Goal: Communication & Community: Answer question/provide support

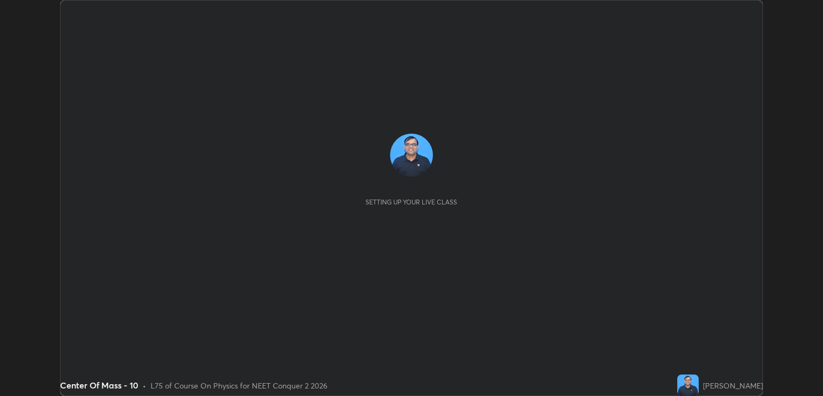
scroll to position [396, 823]
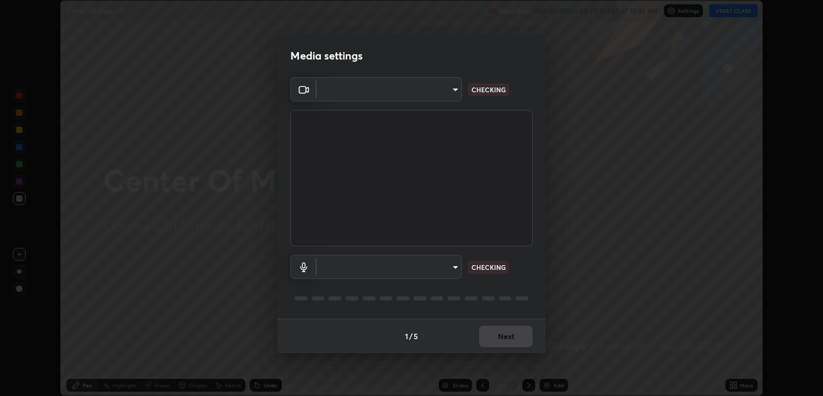
click at [450, 274] on body "Erase all Center Of Mass - 10 Recording WAS SCHEDULED TO START AT 10:45 AM Sett…" at bounding box center [411, 198] width 823 height 396
type input "ecbdbd44a66272db987f9f12271ef5319a85e28cdf2a8e5dd884bc8ad31297da"
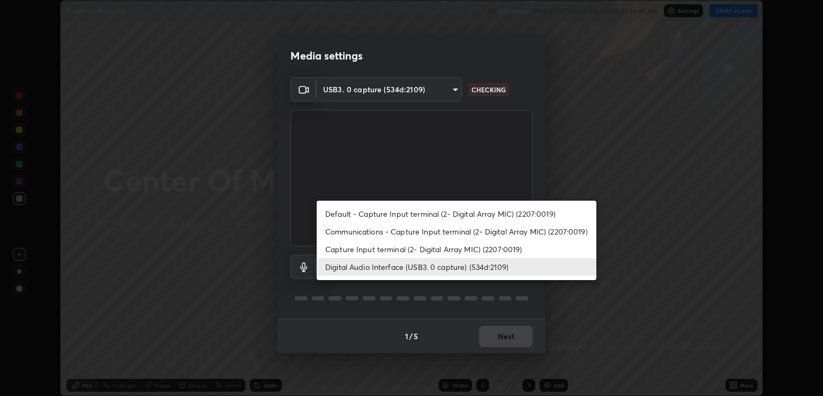
click at [433, 250] on li "Capture Input terminal (2- Digital Array MIC) (2207:0019)" at bounding box center [457, 249] width 280 height 18
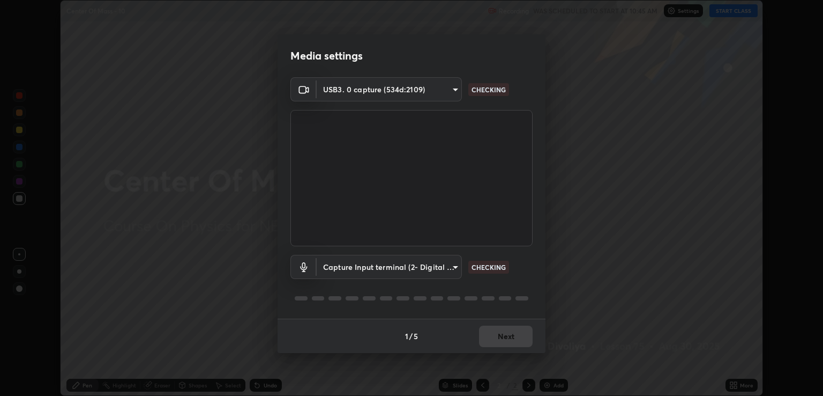
click at [445, 268] on body "Erase all Center Of Mass - 10 Recording WAS SCHEDULED TO START AT 10:45 AM Sett…" at bounding box center [411, 198] width 823 height 396
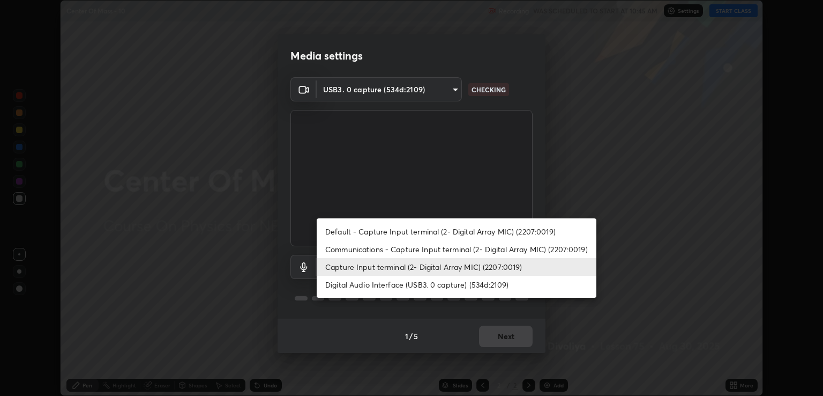
click at [445, 296] on ul "Default - Capture Input terminal (2- Digital Array MIC) (2207:0019) Communicati…" at bounding box center [457, 257] width 280 height 79
click at [466, 285] on li "Digital Audio Interface (USB3. 0 capture) (534d:2109)" at bounding box center [457, 284] width 280 height 18
type input "641fb1797ef8f9550b7f0158b383ff89036df526a4b0c4fe678c68e459c52791"
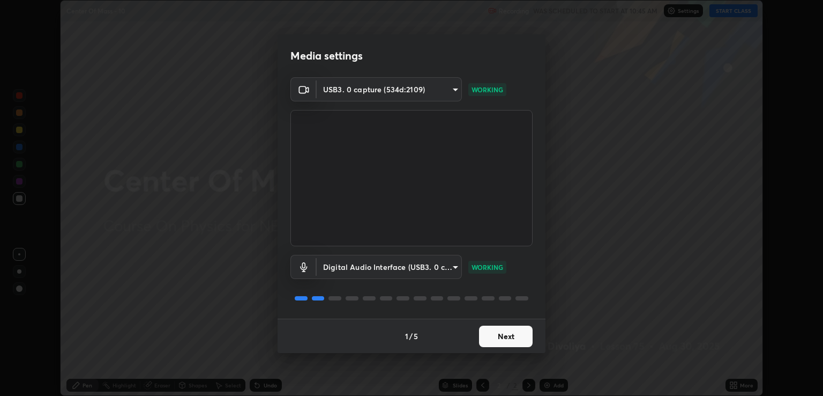
click at [500, 334] on button "Next" at bounding box center [506, 335] width 54 height 21
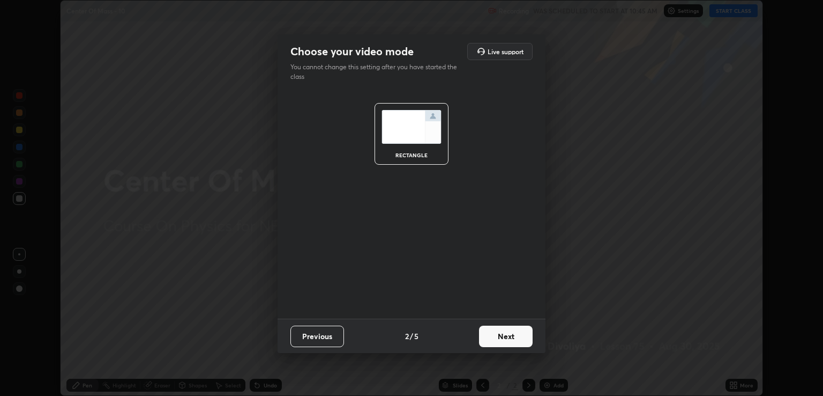
click at [500, 339] on button "Next" at bounding box center [506, 335] width 54 height 21
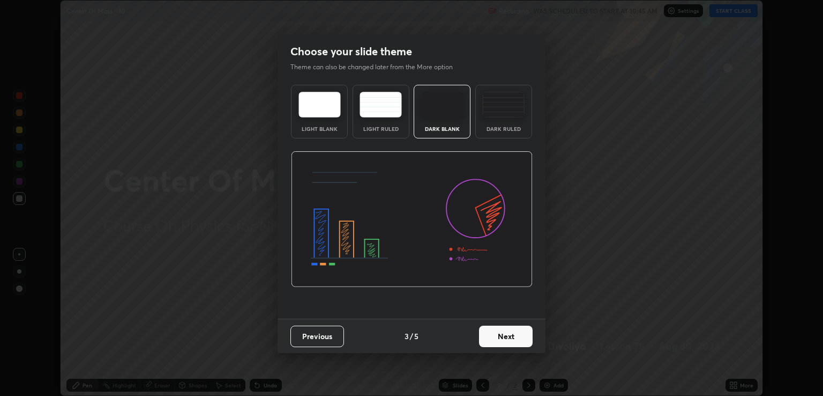
click at [510, 341] on button "Next" at bounding box center [506, 335] width 54 height 21
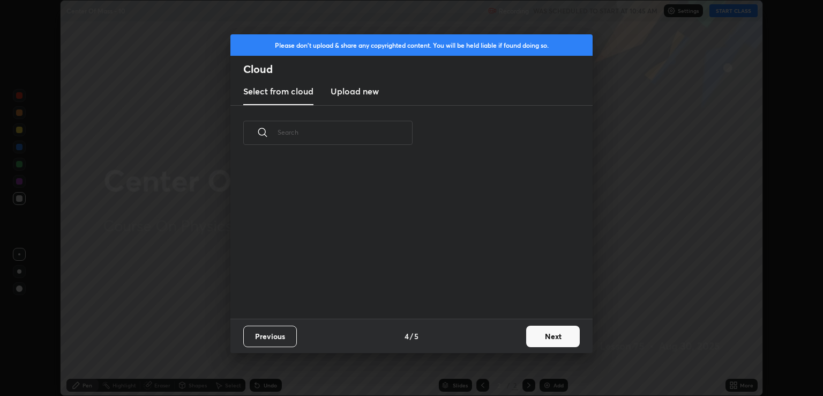
click at [531, 339] on button "Next" at bounding box center [553, 335] width 54 height 21
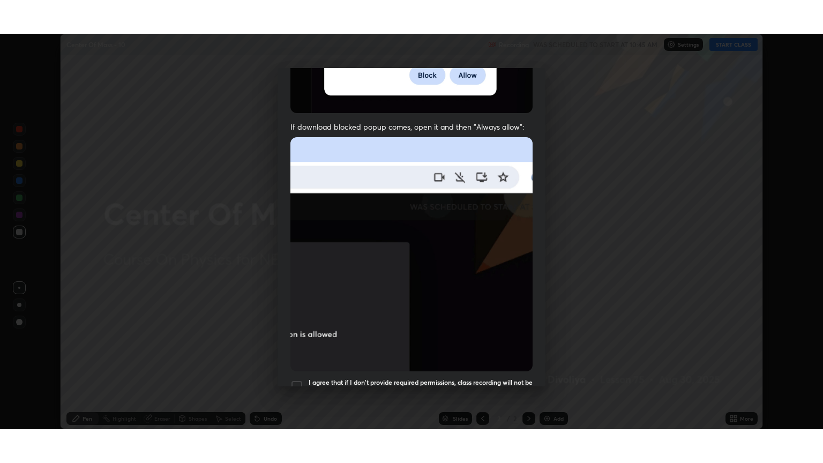
scroll to position [217, 0]
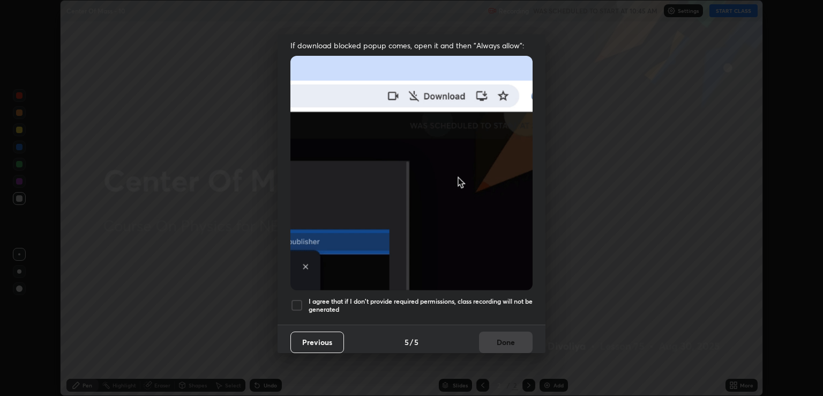
click at [495, 297] on h5 "I agree that if I don't provide required permissions, class recording will not …" at bounding box center [421, 305] width 224 height 17
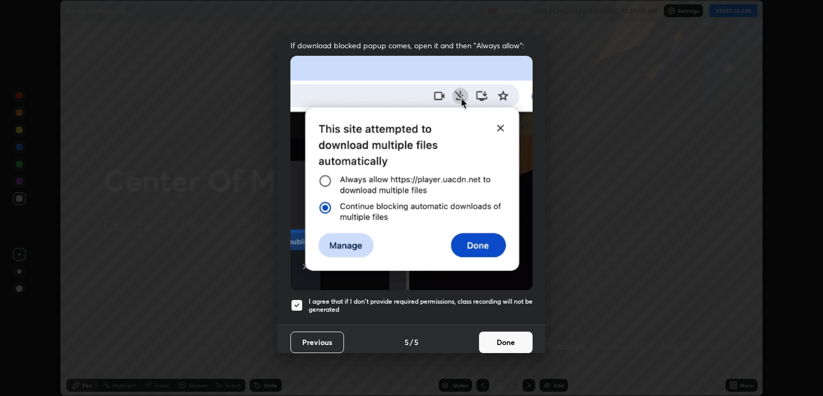
click at [512, 340] on button "Done" at bounding box center [506, 341] width 54 height 21
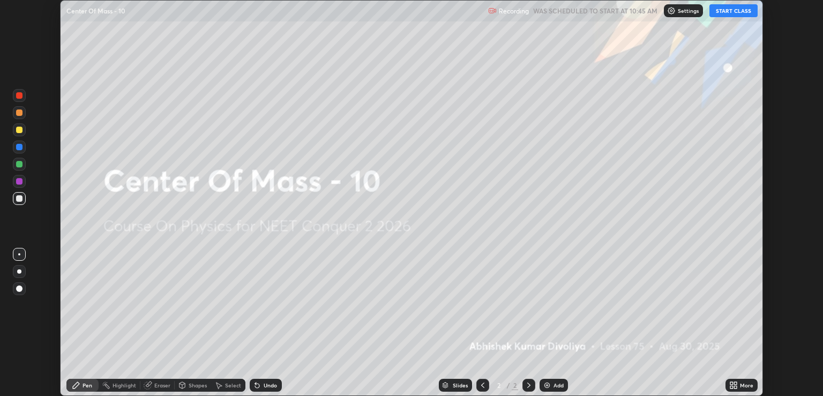
click at [736, 10] on button "START CLASS" at bounding box center [734, 10] width 48 height 13
click at [735, 386] on icon at bounding box center [735, 386] width 3 height 3
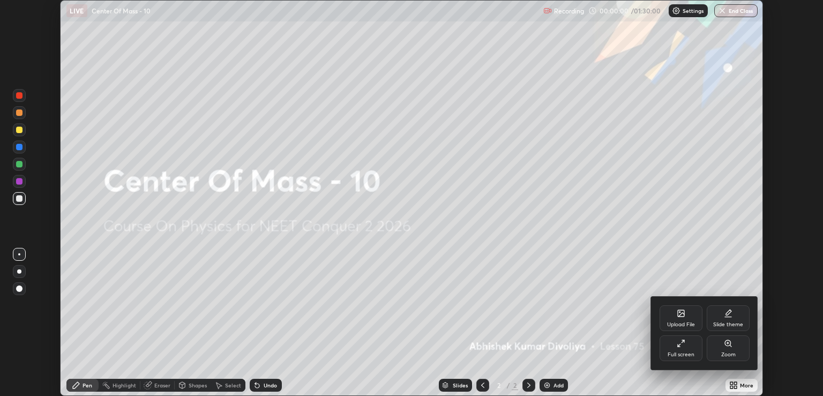
click at [686, 349] on div "Full screen" at bounding box center [681, 348] width 43 height 26
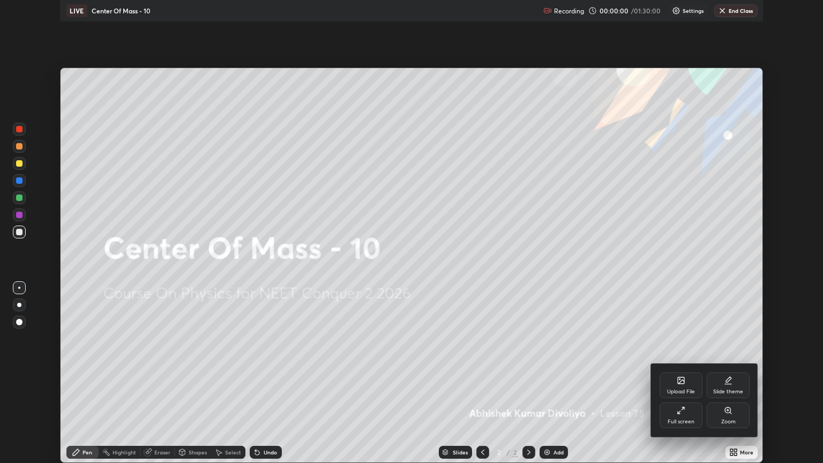
scroll to position [463, 823]
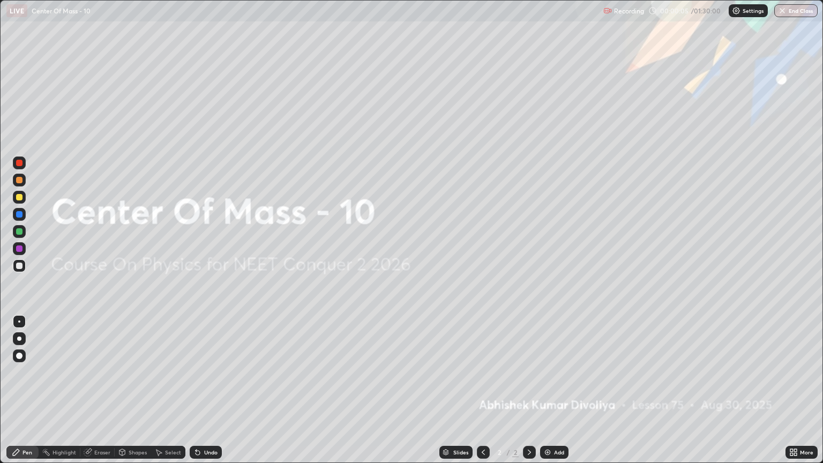
click at [20, 356] on div at bounding box center [19, 356] width 6 height 6
click at [19, 198] on div at bounding box center [19, 197] width 6 height 6
click at [549, 395] on img at bounding box center [547, 452] width 9 height 9
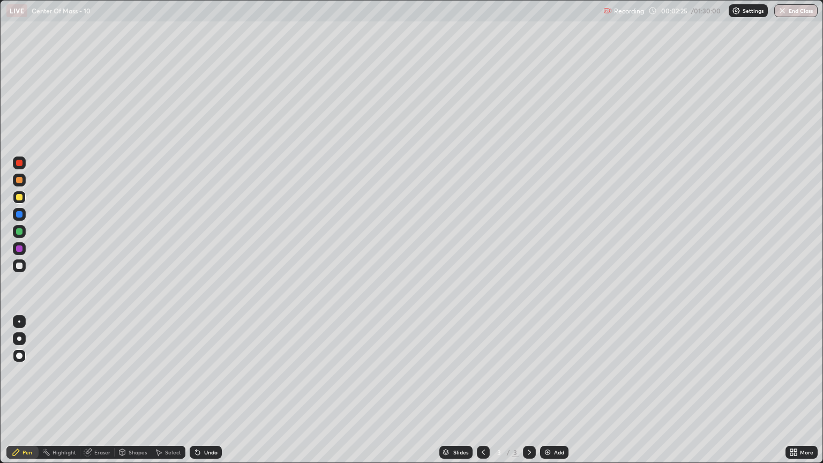
click at [19, 266] on div at bounding box center [19, 266] width 6 height 6
click at [19, 232] on div at bounding box center [19, 231] width 6 height 6
click at [21, 217] on div at bounding box center [19, 214] width 6 height 6
click at [19, 180] on div at bounding box center [19, 180] width 6 height 6
click at [19, 266] on div at bounding box center [19, 266] width 6 height 6
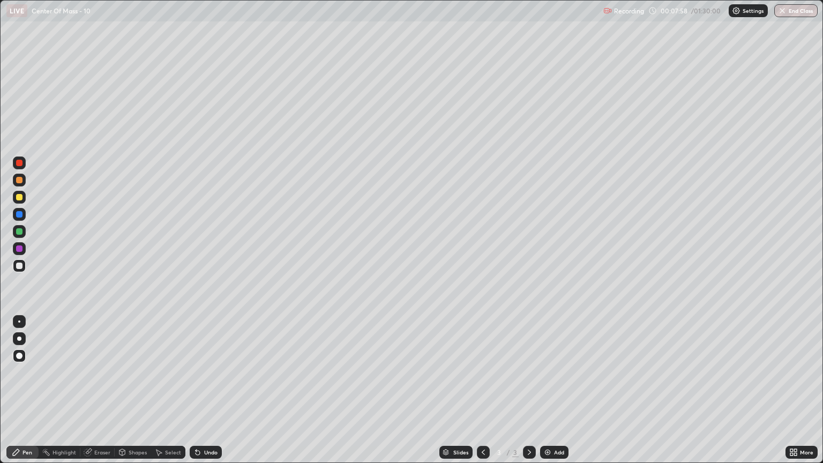
click at [138, 395] on div "Shapes" at bounding box center [138, 452] width 18 height 5
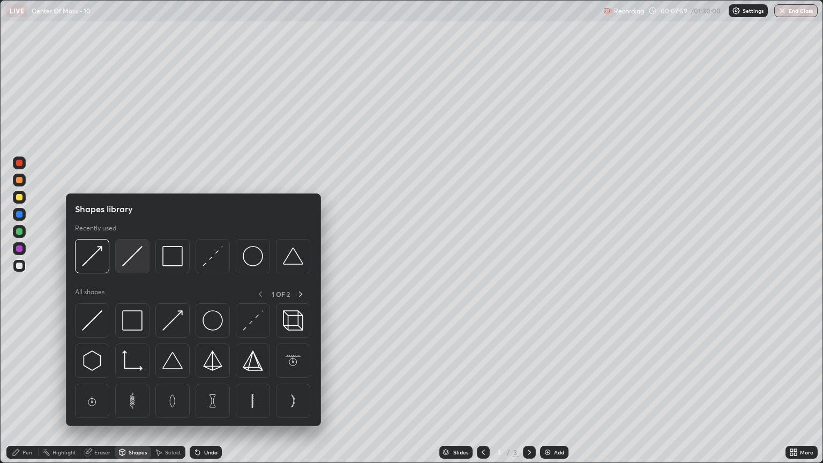
click at [133, 262] on img at bounding box center [132, 256] width 20 height 20
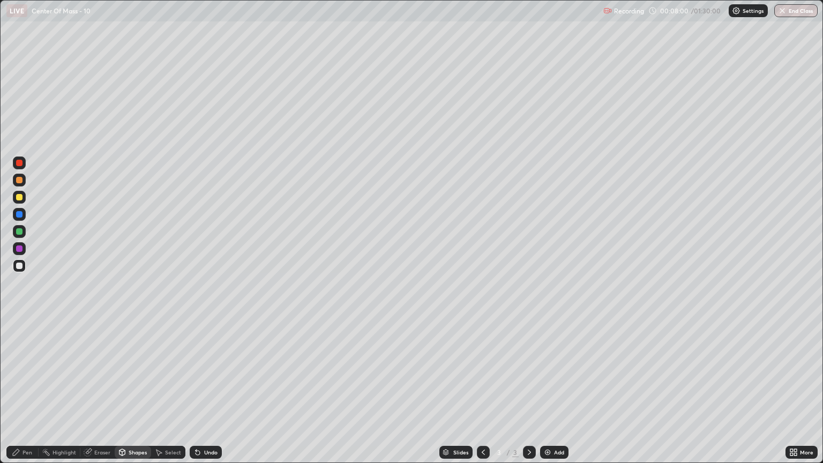
click at [19, 215] on div at bounding box center [19, 214] width 6 height 6
click at [554, 395] on div "Add" at bounding box center [559, 452] width 10 height 5
click at [24, 198] on div at bounding box center [19, 197] width 13 height 13
click at [31, 395] on div "Pen" at bounding box center [28, 452] width 10 height 5
click at [482, 395] on icon at bounding box center [483, 452] width 9 height 9
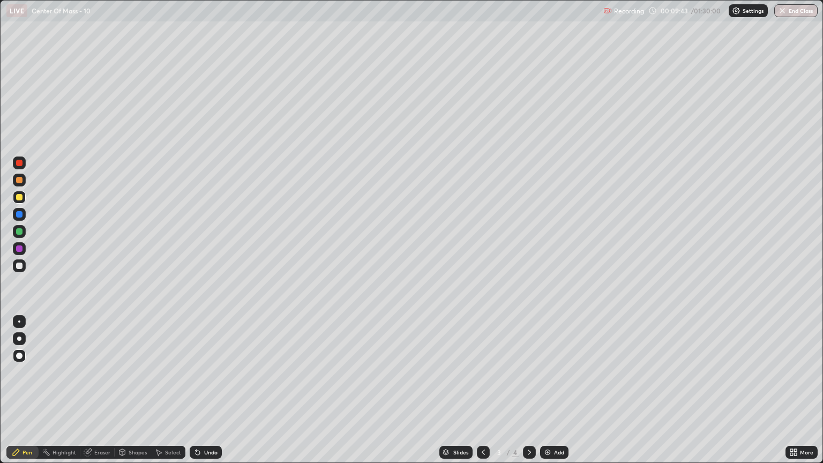
click at [530, 395] on icon at bounding box center [529, 452] width 9 height 9
click at [19, 266] on div at bounding box center [19, 266] width 6 height 6
click at [19, 232] on div at bounding box center [19, 231] width 6 height 6
click at [19, 184] on div at bounding box center [19, 180] width 13 height 13
click at [19, 267] on div at bounding box center [19, 266] width 6 height 6
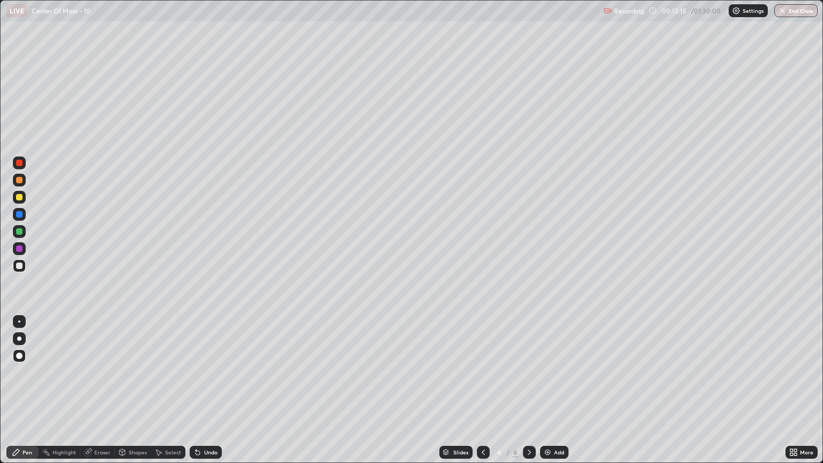
click at [21, 214] on div at bounding box center [19, 214] width 6 height 6
click at [20, 180] on div at bounding box center [19, 180] width 6 height 6
click at [555, 395] on div "Add" at bounding box center [554, 452] width 28 height 13
click at [140, 395] on div "Shapes" at bounding box center [138, 452] width 18 height 5
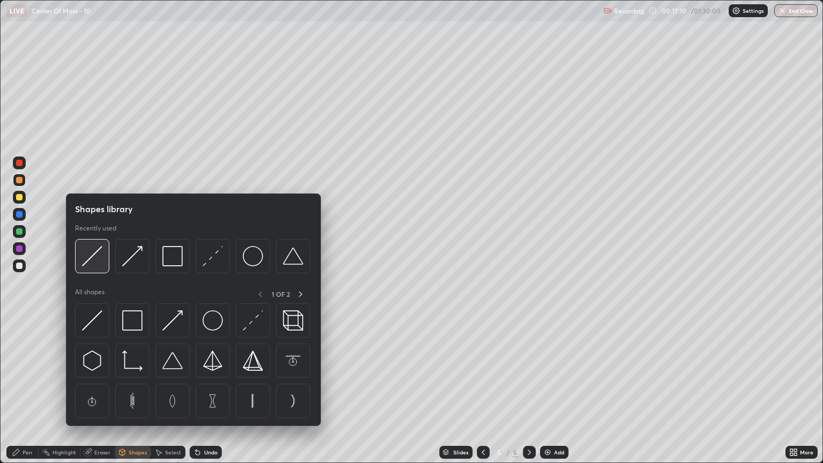
click at [100, 263] on img at bounding box center [92, 256] width 20 height 20
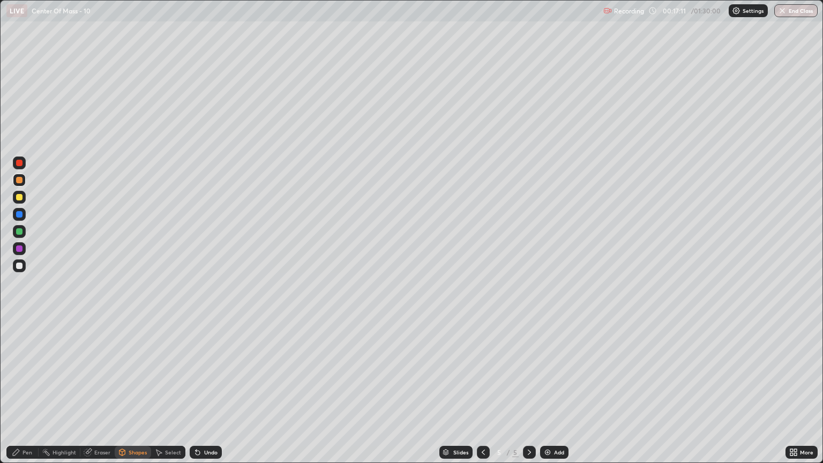
click at [19, 197] on div at bounding box center [19, 197] width 6 height 6
click at [138, 395] on div "Shapes" at bounding box center [138, 452] width 18 height 5
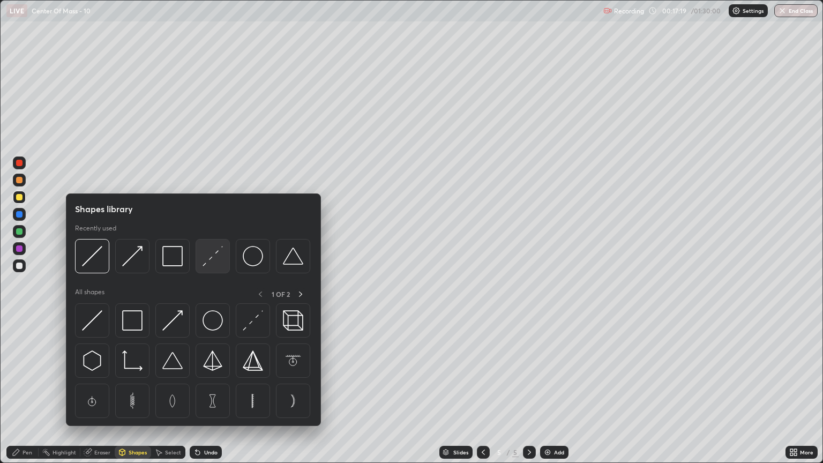
click at [221, 258] on img at bounding box center [213, 256] width 20 height 20
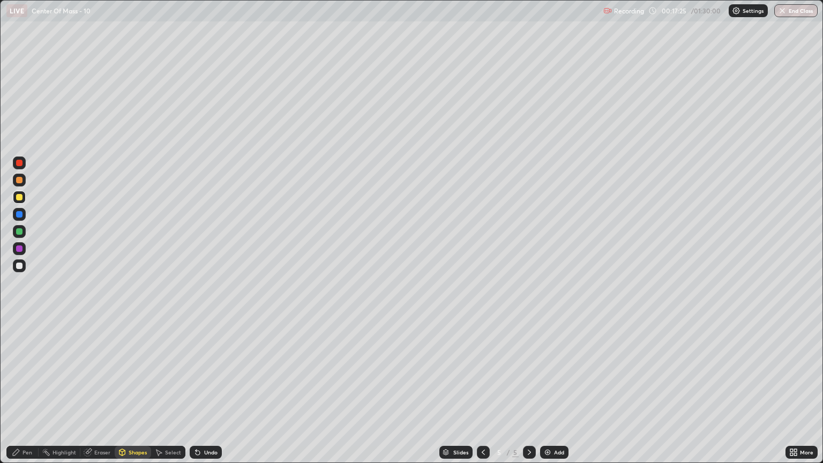
click at [131, 395] on div "Shapes" at bounding box center [138, 452] width 18 height 5
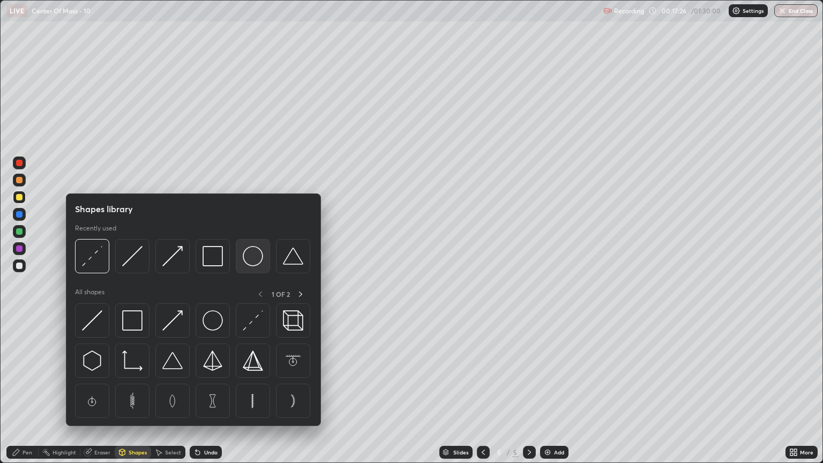
click at [255, 259] on img at bounding box center [253, 256] width 20 height 20
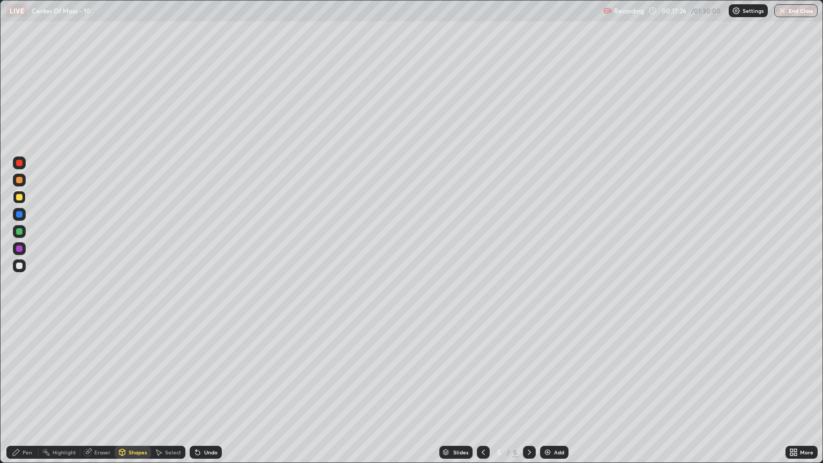
click at [19, 266] on div at bounding box center [19, 266] width 6 height 6
click at [134, 395] on div "Shapes" at bounding box center [138, 452] width 18 height 5
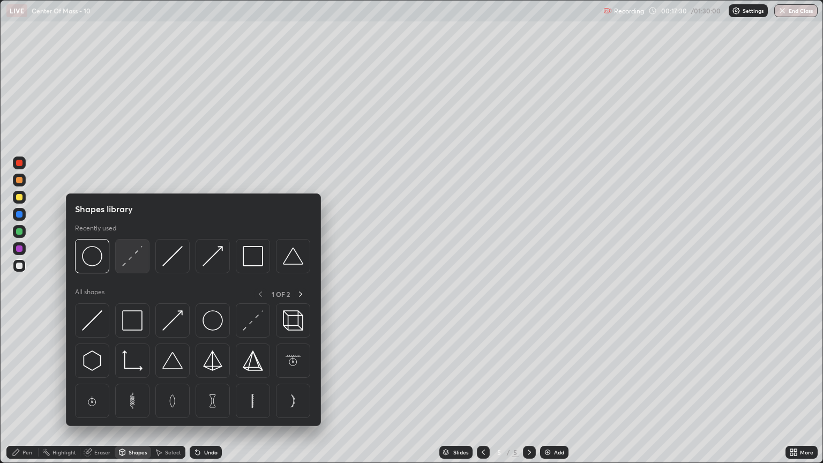
click at [136, 266] on img at bounding box center [132, 256] width 20 height 20
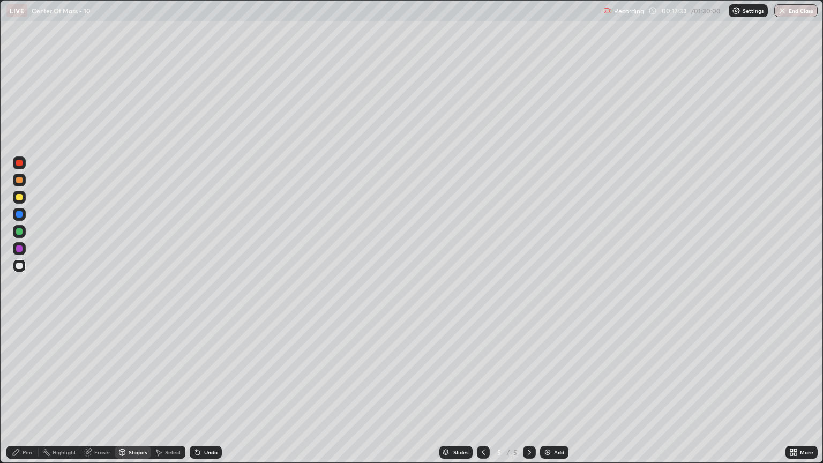
click at [26, 395] on div "Pen" at bounding box center [28, 452] width 10 height 5
click at [17, 233] on div at bounding box center [19, 231] width 6 height 6
click at [135, 395] on div "Shapes" at bounding box center [138, 452] width 18 height 5
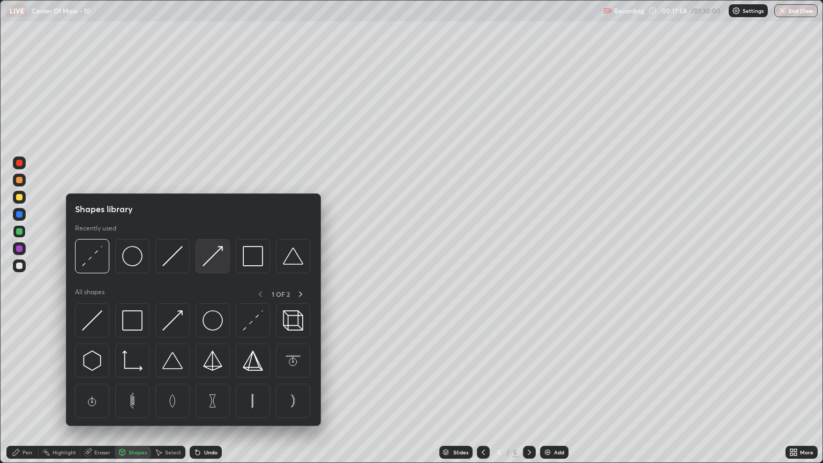
click at [208, 258] on img at bounding box center [213, 256] width 20 height 20
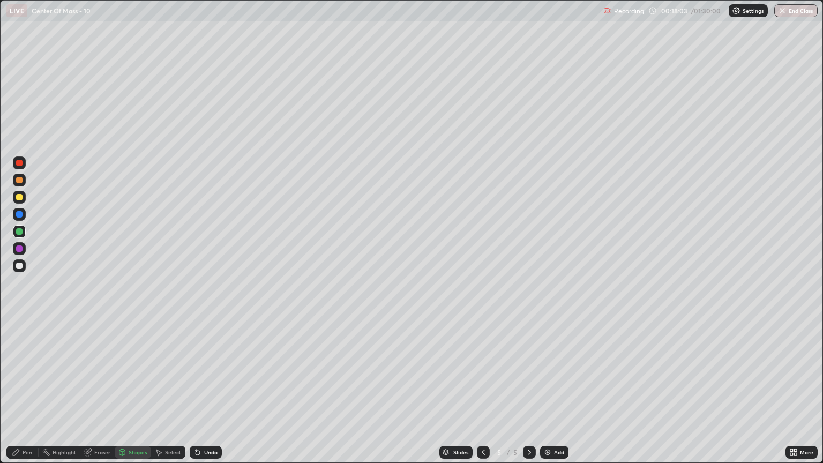
click at [30, 395] on div "Pen" at bounding box center [28, 452] width 10 height 5
click at [15, 249] on div at bounding box center [19, 248] width 13 height 13
click at [20, 181] on div at bounding box center [19, 180] width 6 height 6
click at [137, 395] on div "Shapes" at bounding box center [138, 452] width 18 height 5
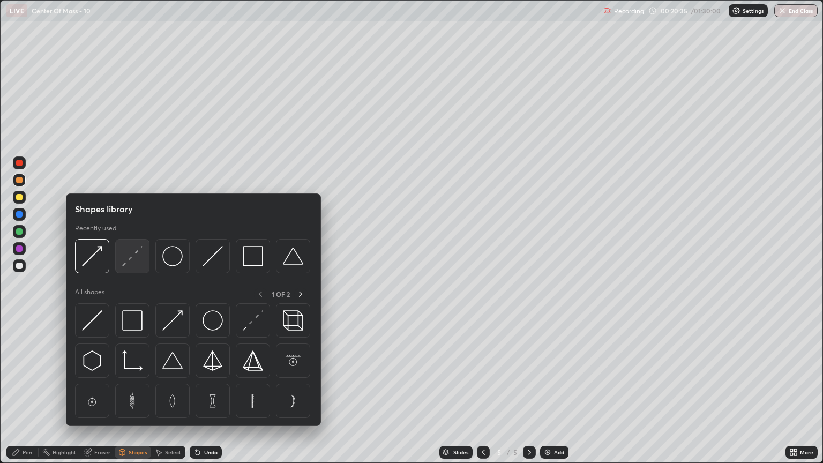
click at [130, 260] on img at bounding box center [132, 256] width 20 height 20
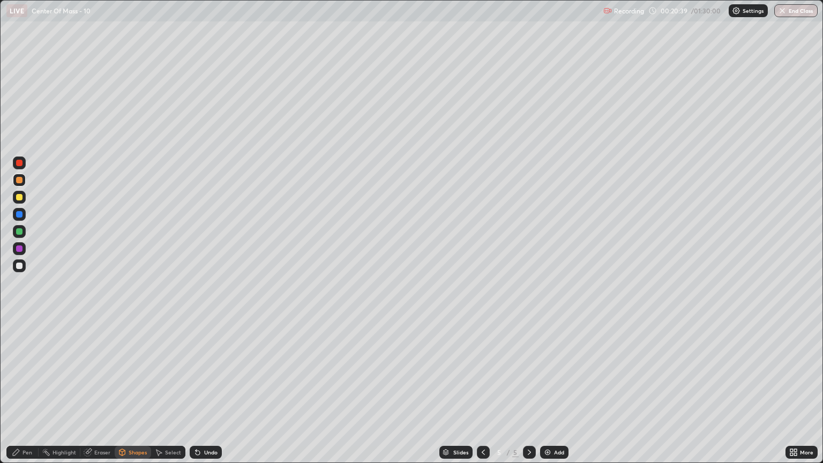
click at [29, 395] on div "Pen" at bounding box center [28, 452] width 10 height 5
click at [19, 266] on div at bounding box center [19, 266] width 6 height 6
click at [133, 395] on div "Shapes" at bounding box center [138, 452] width 18 height 5
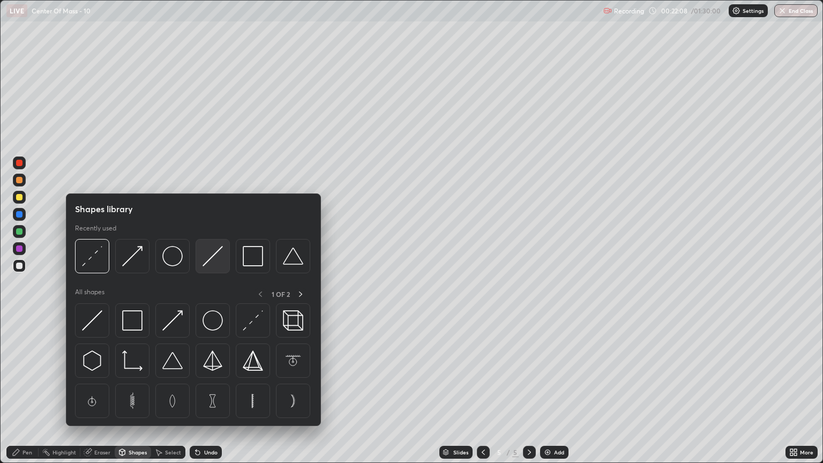
click at [214, 259] on img at bounding box center [213, 256] width 20 height 20
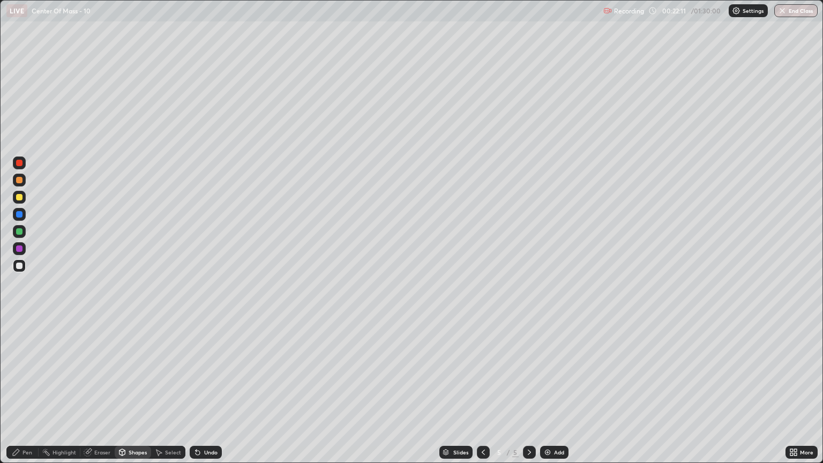
click at [29, 395] on div "Pen" at bounding box center [28, 452] width 10 height 5
click at [135, 395] on div "Shapes" at bounding box center [138, 452] width 18 height 5
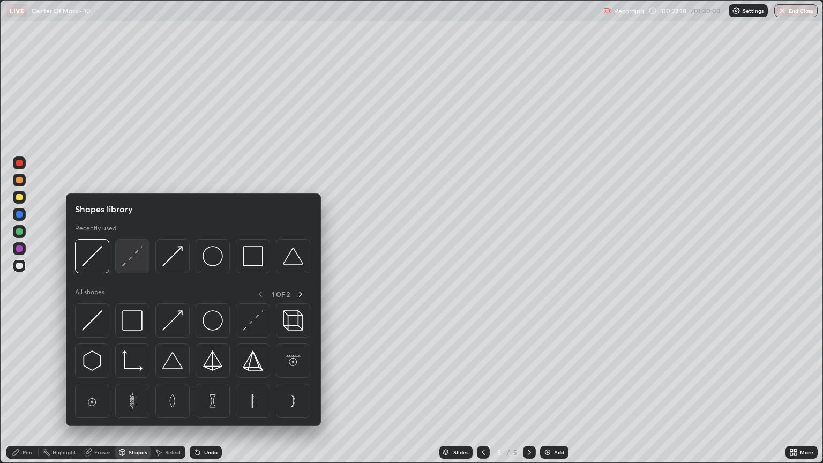
click at [135, 259] on img at bounding box center [132, 256] width 20 height 20
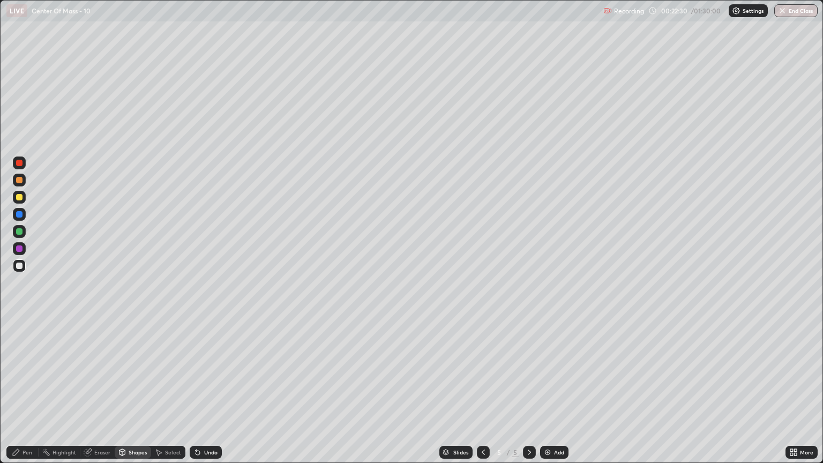
click at [27, 395] on div "Pen" at bounding box center [28, 452] width 10 height 5
click at [137, 395] on div "Shapes" at bounding box center [138, 452] width 18 height 5
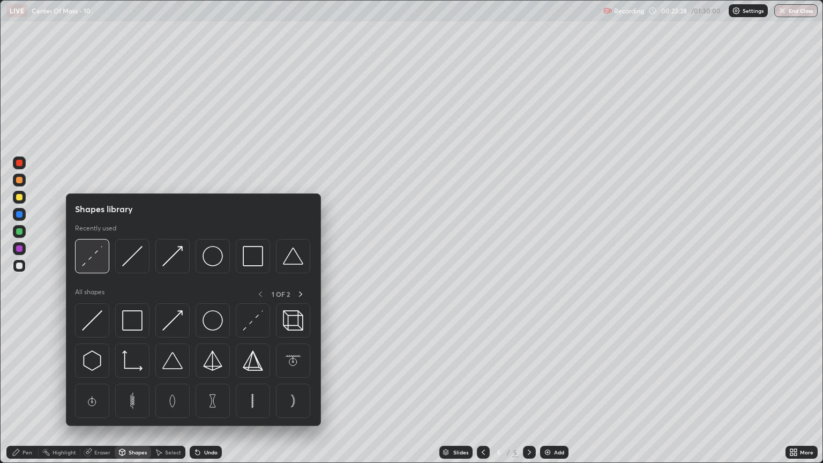
click at [99, 264] on img at bounding box center [92, 256] width 20 height 20
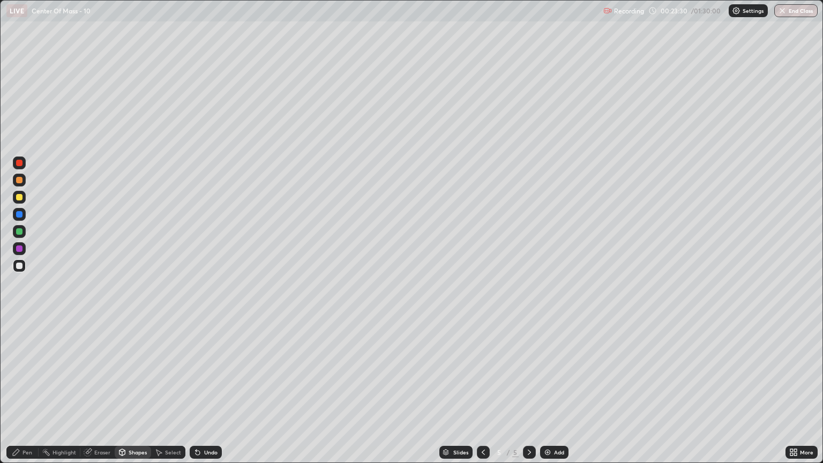
click at [33, 395] on div "Pen" at bounding box center [22, 452] width 32 height 13
click at [18, 217] on div at bounding box center [19, 214] width 6 height 6
click at [20, 233] on div at bounding box center [19, 231] width 6 height 6
click at [139, 395] on div "Shapes" at bounding box center [133, 452] width 36 height 13
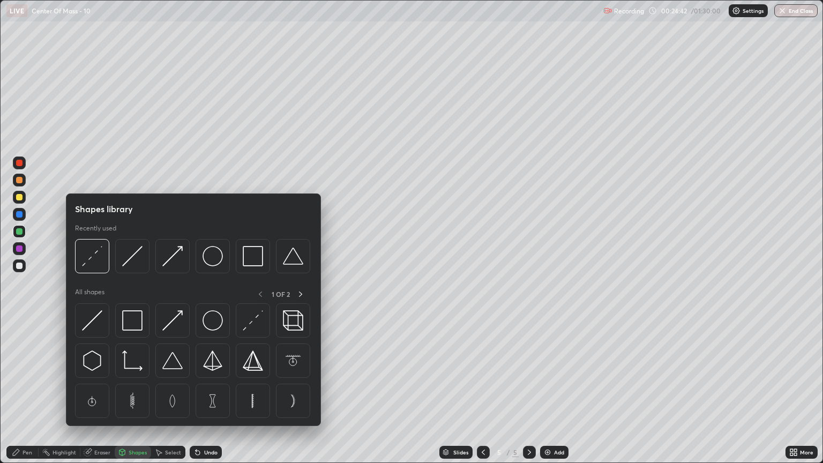
click at [98, 263] on img at bounding box center [92, 256] width 20 height 20
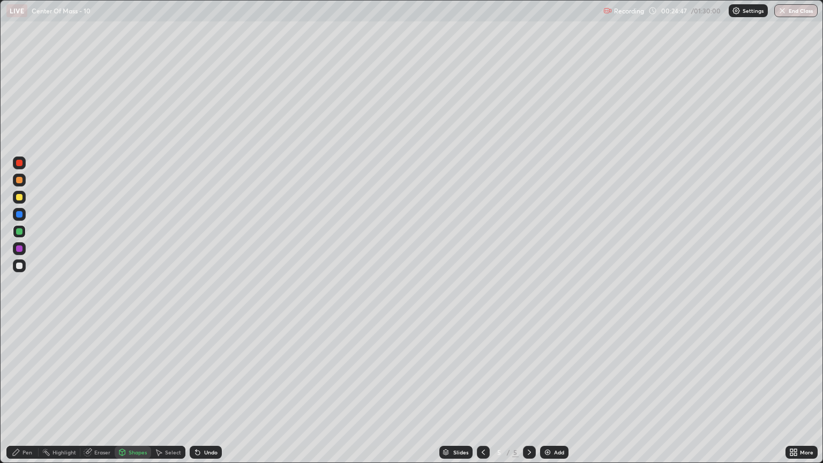
click at [26, 395] on div "Pen" at bounding box center [22, 452] width 32 height 13
click at [17, 265] on div at bounding box center [19, 266] width 6 height 6
click at [210, 395] on div "Undo" at bounding box center [210, 452] width 13 height 5
click at [205, 395] on div "Undo" at bounding box center [210, 452] width 13 height 5
click at [210, 395] on div "Undo" at bounding box center [206, 452] width 32 height 13
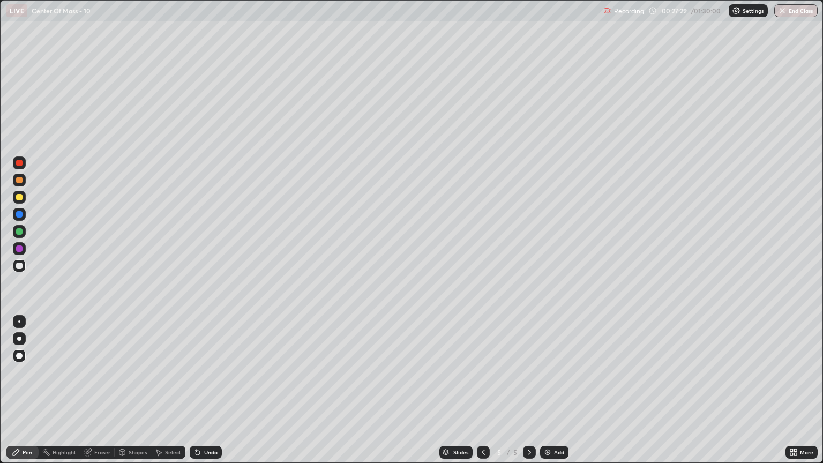
click at [211, 395] on div "Undo" at bounding box center [210, 452] width 13 height 5
click at [212, 395] on div "Undo" at bounding box center [210, 452] width 13 height 5
click at [208, 395] on div "Undo" at bounding box center [210, 452] width 13 height 5
click at [211, 395] on div "Undo" at bounding box center [210, 452] width 13 height 5
click at [554, 395] on div "Add" at bounding box center [554, 452] width 28 height 13
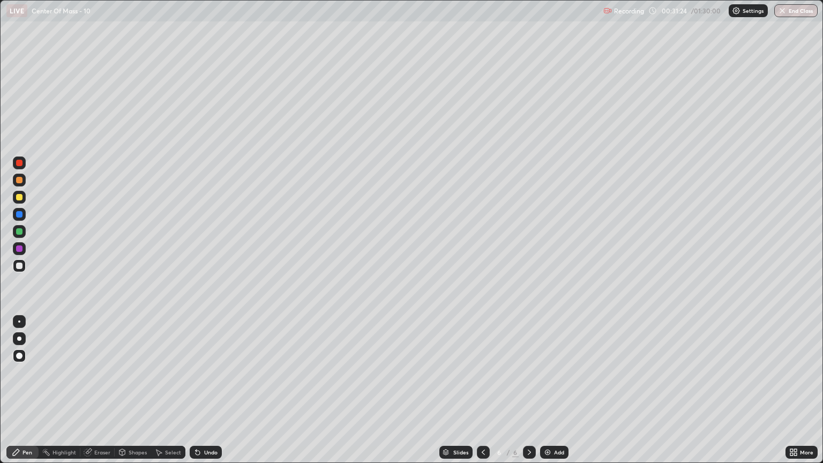
click at [19, 198] on div at bounding box center [19, 197] width 6 height 6
click at [139, 395] on div "Shapes" at bounding box center [138, 452] width 18 height 5
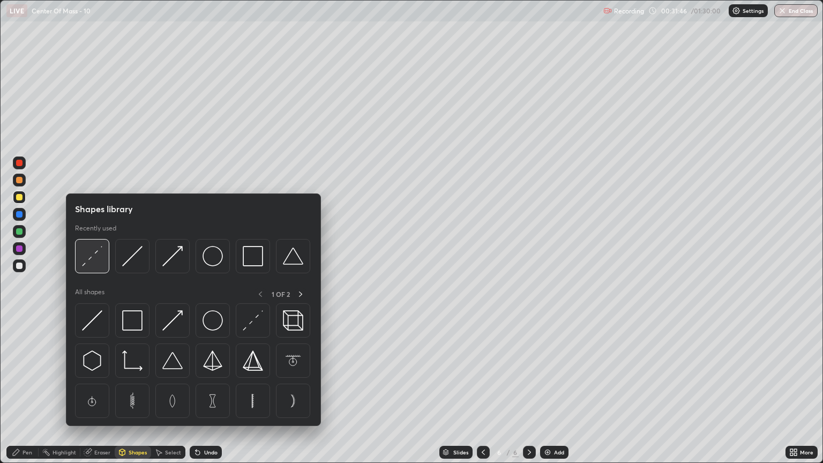
click at [101, 266] on img at bounding box center [92, 256] width 20 height 20
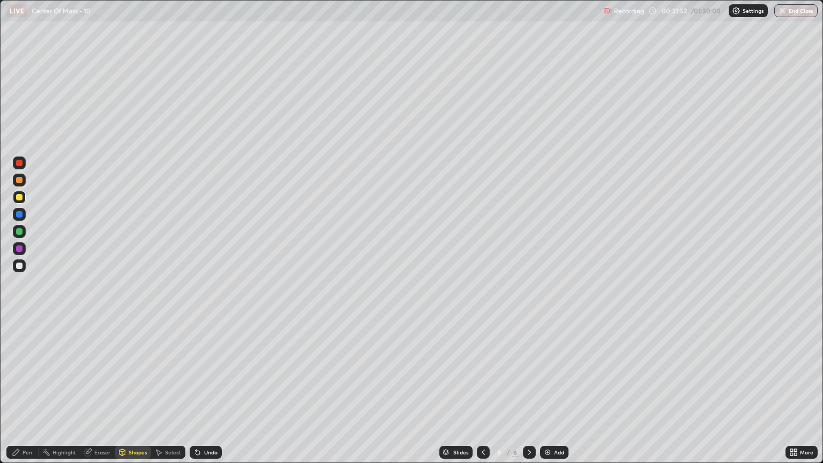
click at [18, 234] on div at bounding box center [19, 231] width 6 height 6
click at [480, 395] on div at bounding box center [483, 452] width 13 height 13
click at [528, 395] on icon at bounding box center [529, 452] width 9 height 9
click at [29, 395] on div "Pen" at bounding box center [28, 452] width 10 height 5
click at [20, 182] on div at bounding box center [19, 180] width 6 height 6
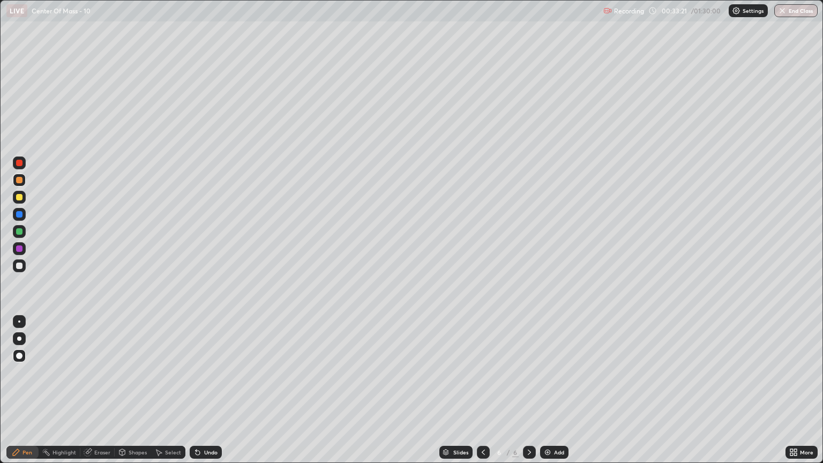
click at [21, 265] on div at bounding box center [19, 266] width 6 height 6
click at [16, 233] on div at bounding box center [19, 231] width 6 height 6
click at [482, 395] on icon at bounding box center [483, 452] width 9 height 9
click at [21, 199] on div at bounding box center [19, 197] width 6 height 6
click at [528, 395] on icon at bounding box center [529, 452] width 9 height 9
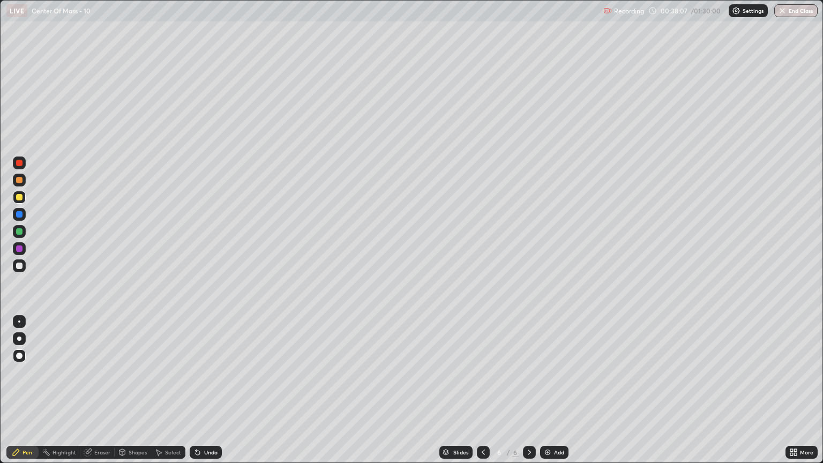
click at [554, 395] on div "Add" at bounding box center [559, 452] width 10 height 5
click at [21, 267] on div at bounding box center [19, 266] width 6 height 6
click at [20, 234] on div at bounding box center [19, 231] width 6 height 6
click at [19, 266] on div at bounding box center [19, 266] width 6 height 6
click at [543, 395] on img at bounding box center [547, 452] width 9 height 9
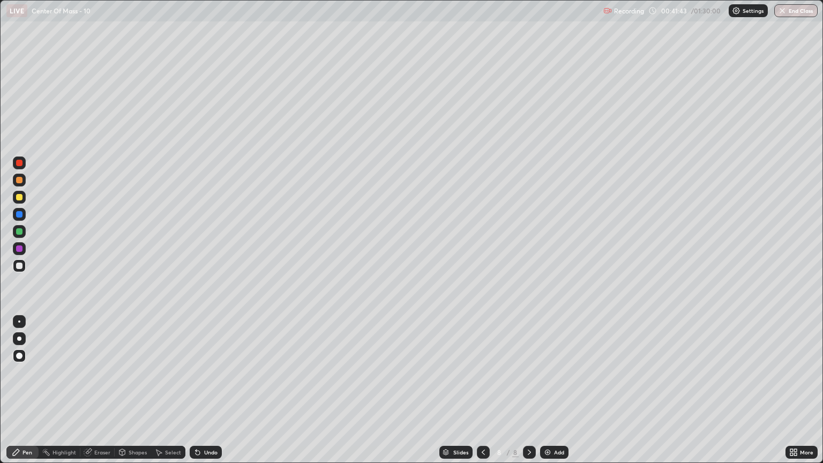
click at [20, 198] on div at bounding box center [19, 197] width 6 height 6
click at [19, 266] on div at bounding box center [19, 266] width 6 height 6
click at [19, 232] on div at bounding box center [19, 231] width 6 height 6
click at [18, 266] on div at bounding box center [19, 266] width 6 height 6
click at [136, 395] on div "Shapes" at bounding box center [133, 452] width 36 height 13
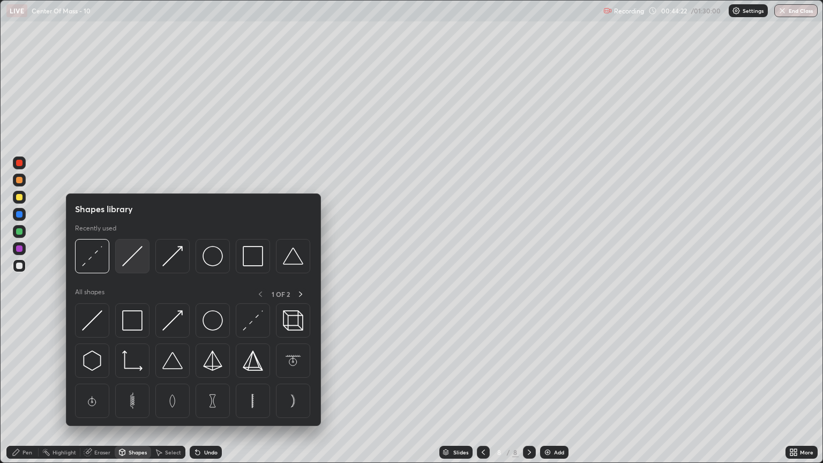
click at [132, 265] on img at bounding box center [132, 256] width 20 height 20
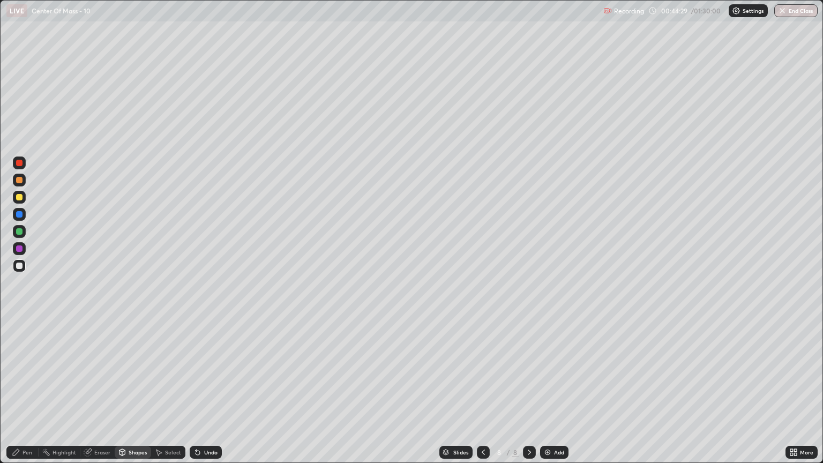
click at [19, 180] on div at bounding box center [19, 180] width 6 height 6
click at [205, 395] on div "Undo" at bounding box center [210, 452] width 13 height 5
click at [31, 395] on div "Pen" at bounding box center [28, 452] width 10 height 5
click at [21, 266] on div at bounding box center [19, 266] width 6 height 6
click at [19, 232] on div at bounding box center [19, 231] width 6 height 6
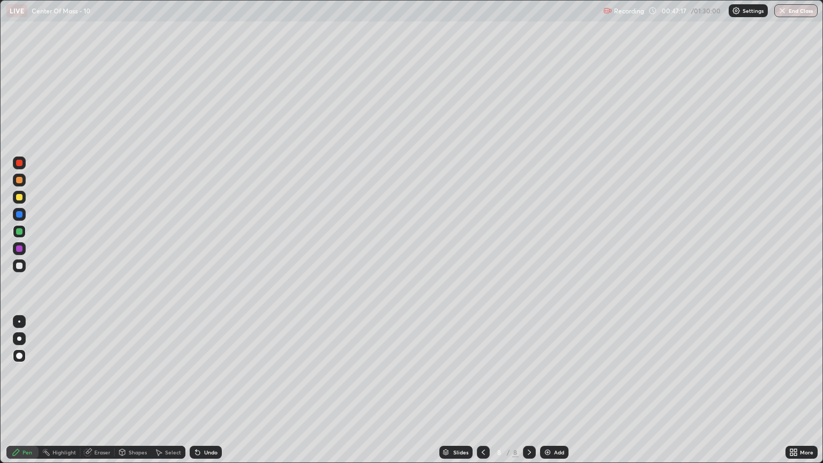
click at [24, 198] on div at bounding box center [19, 197] width 13 height 13
click at [25, 232] on div at bounding box center [19, 231] width 13 height 13
click at [206, 395] on div "Undo" at bounding box center [210, 452] width 13 height 5
click at [204, 395] on div "Undo" at bounding box center [206, 452] width 32 height 13
click at [204, 395] on div "Undo" at bounding box center [210, 452] width 13 height 5
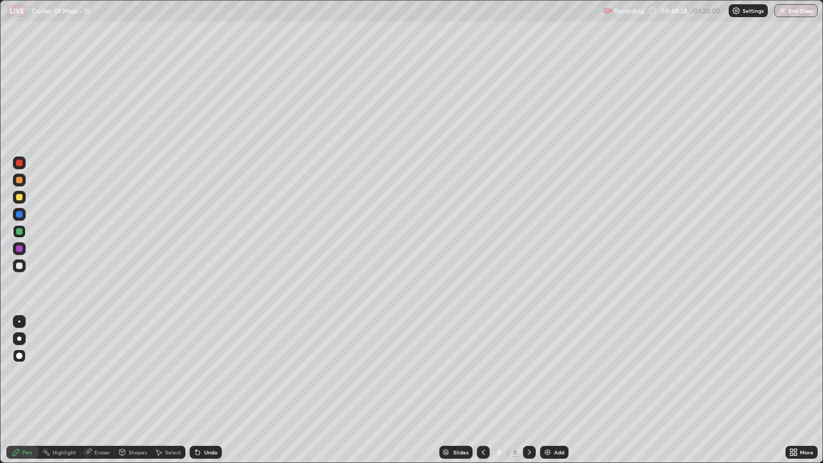
click at [197, 395] on div "Undo" at bounding box center [206, 452] width 32 height 13
click at [550, 395] on img at bounding box center [547, 452] width 9 height 9
click at [19, 198] on div at bounding box center [19, 197] width 6 height 6
click at [135, 395] on div "Shapes" at bounding box center [138, 452] width 18 height 5
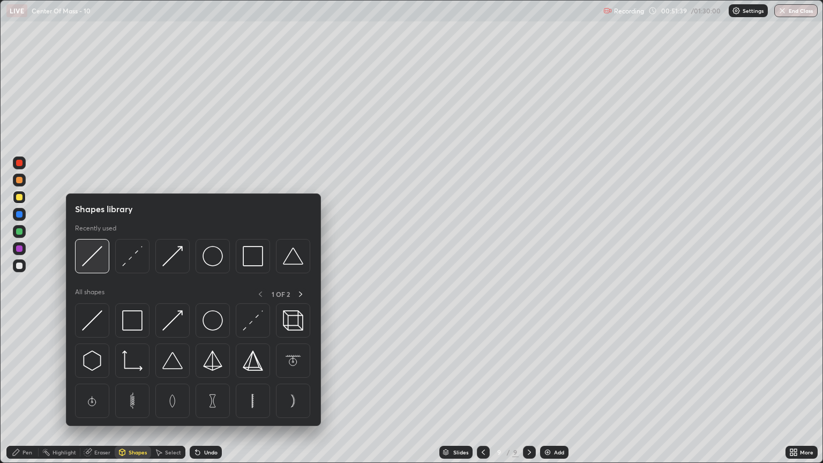
click at [96, 266] on img at bounding box center [92, 256] width 20 height 20
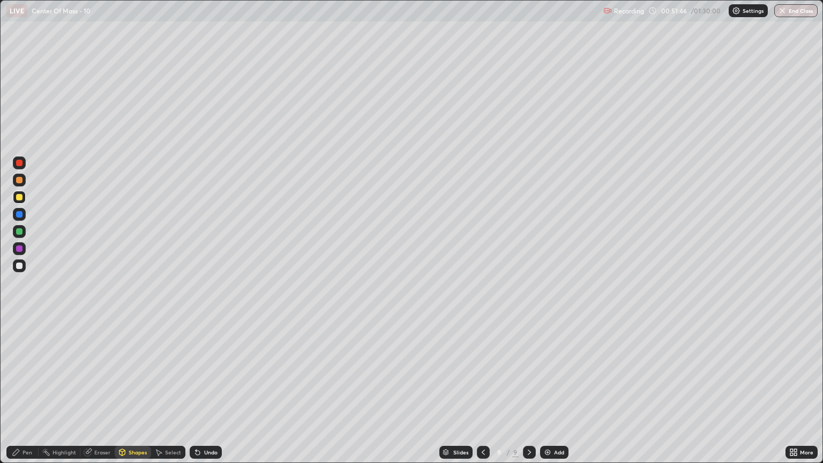
click at [34, 395] on div "Pen" at bounding box center [22, 452] width 32 height 13
click at [21, 266] on div at bounding box center [19, 266] width 6 height 6
click at [19, 232] on div at bounding box center [19, 231] width 6 height 6
click at [21, 265] on div at bounding box center [19, 266] width 6 height 6
click at [19, 180] on div at bounding box center [19, 180] width 6 height 6
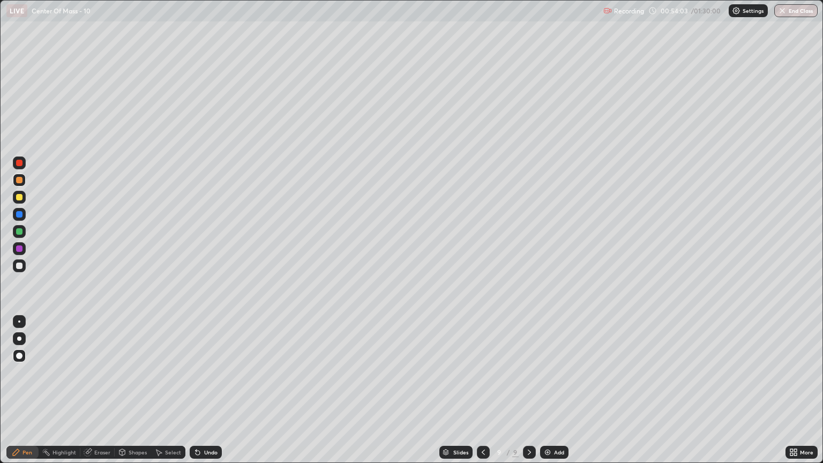
click at [207, 395] on div "Undo" at bounding box center [210, 452] width 13 height 5
click at [16, 266] on div at bounding box center [19, 266] width 6 height 6
click at [21, 214] on div at bounding box center [19, 214] width 6 height 6
click at [550, 395] on div "Add" at bounding box center [554, 452] width 28 height 13
click at [24, 198] on div at bounding box center [19, 197] width 13 height 13
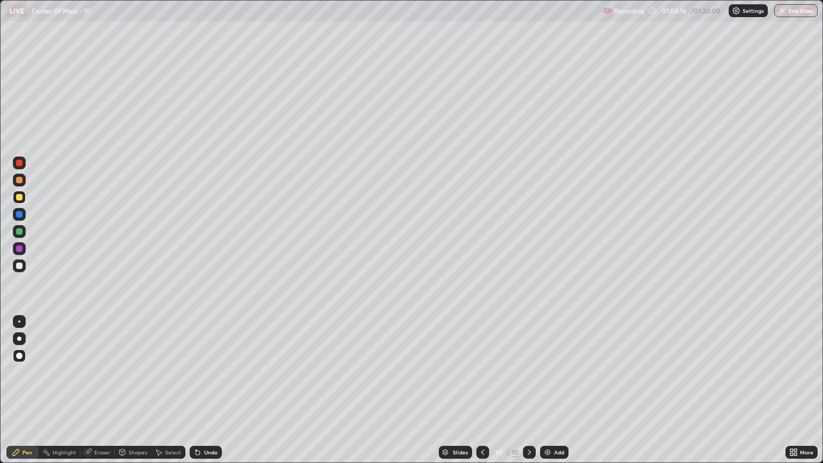
click at [19, 264] on div at bounding box center [19, 266] width 6 height 6
click at [24, 236] on div at bounding box center [19, 231] width 13 height 13
click at [21, 267] on div at bounding box center [19, 266] width 6 height 6
click at [19, 199] on div at bounding box center [19, 197] width 6 height 6
click at [19, 267] on div at bounding box center [19, 266] width 6 height 6
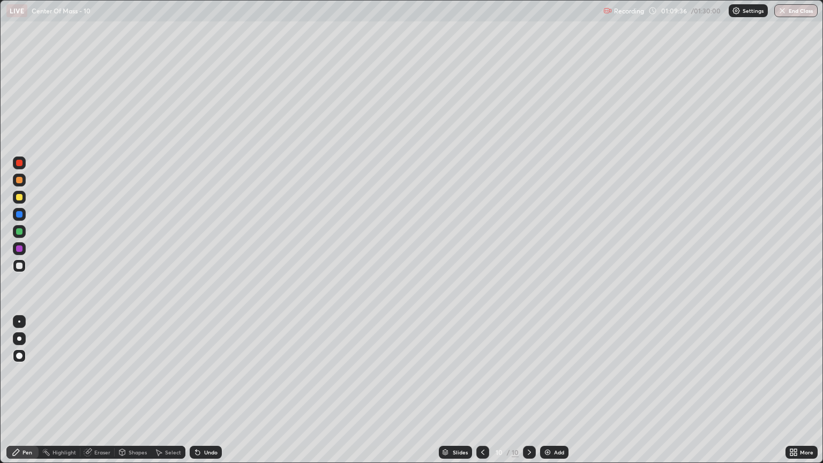
click at [554, 395] on div "Add" at bounding box center [554, 452] width 28 height 13
click at [24, 199] on div at bounding box center [19, 197] width 13 height 13
click at [487, 395] on div at bounding box center [483, 452] width 13 height 13
click at [528, 395] on icon at bounding box center [529, 452] width 9 height 9
click at [21, 180] on div at bounding box center [19, 180] width 6 height 6
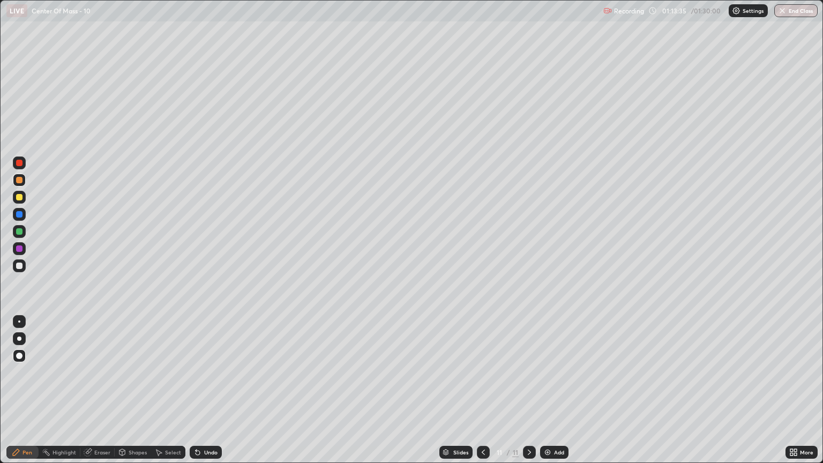
click at [804, 9] on button "End Class" at bounding box center [795, 10] width 43 height 13
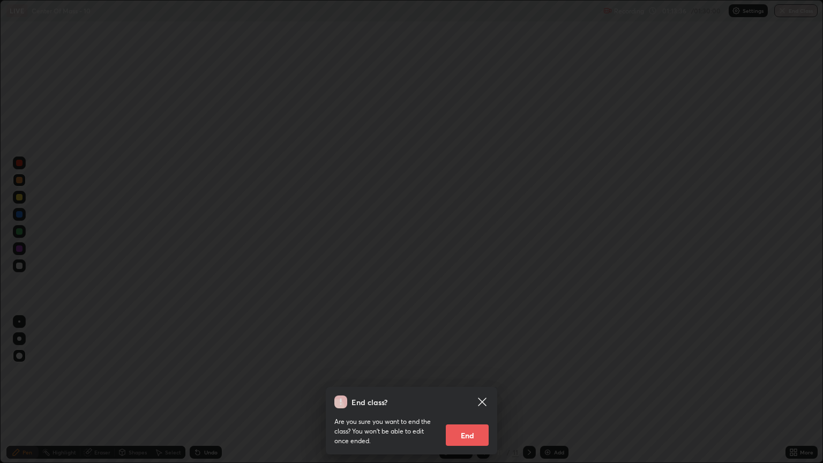
click at [470, 395] on button "End" at bounding box center [467, 434] width 43 height 21
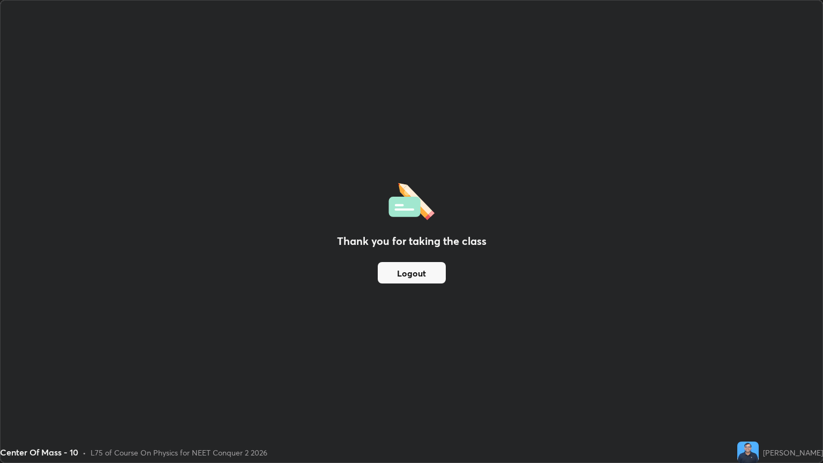
click at [415, 272] on button "Logout" at bounding box center [412, 272] width 68 height 21
